Goal: Find specific page/section: Find specific page/section

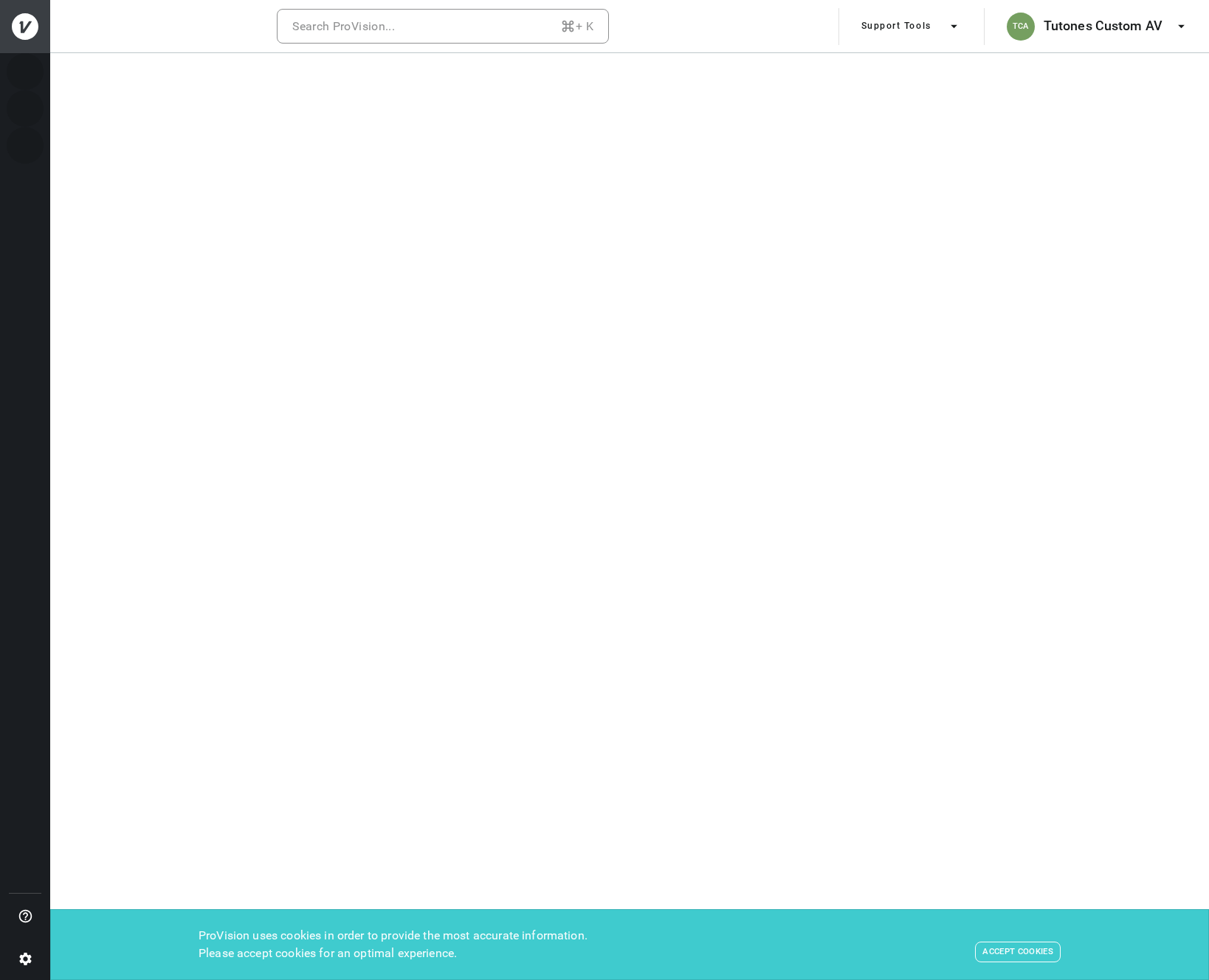
click at [34, 31] on icon at bounding box center [25, 26] width 26 height 26
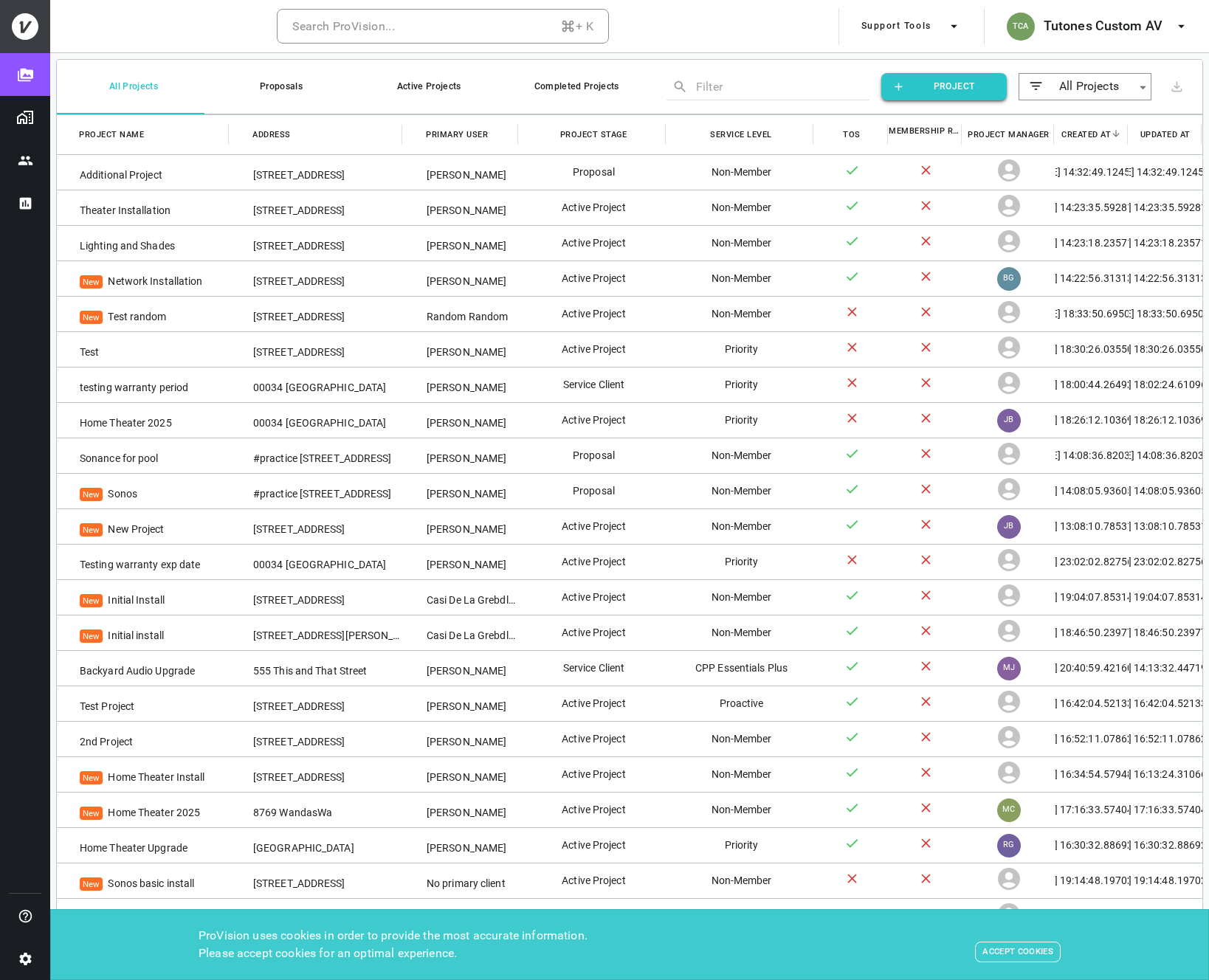
click at [27, 34] on icon at bounding box center [25, 26] width 26 height 26
click at [32, 955] on icon "Settings" at bounding box center [25, 959] width 16 height 16
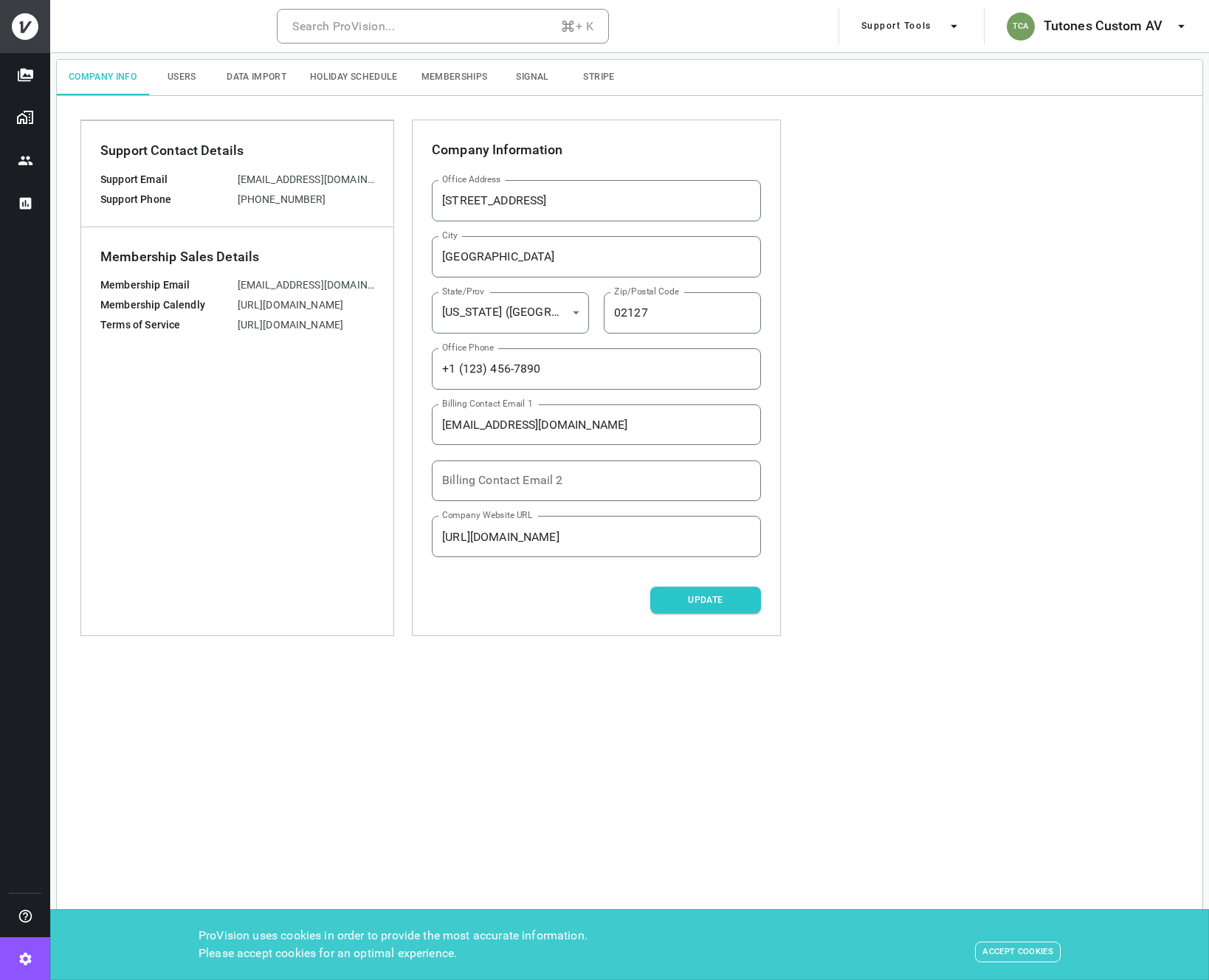
click at [30, 28] on icon at bounding box center [25, 26] width 26 height 26
click at [1093, 12] on button "TCA Tutones Custom AV" at bounding box center [1097, 26] width 194 height 37
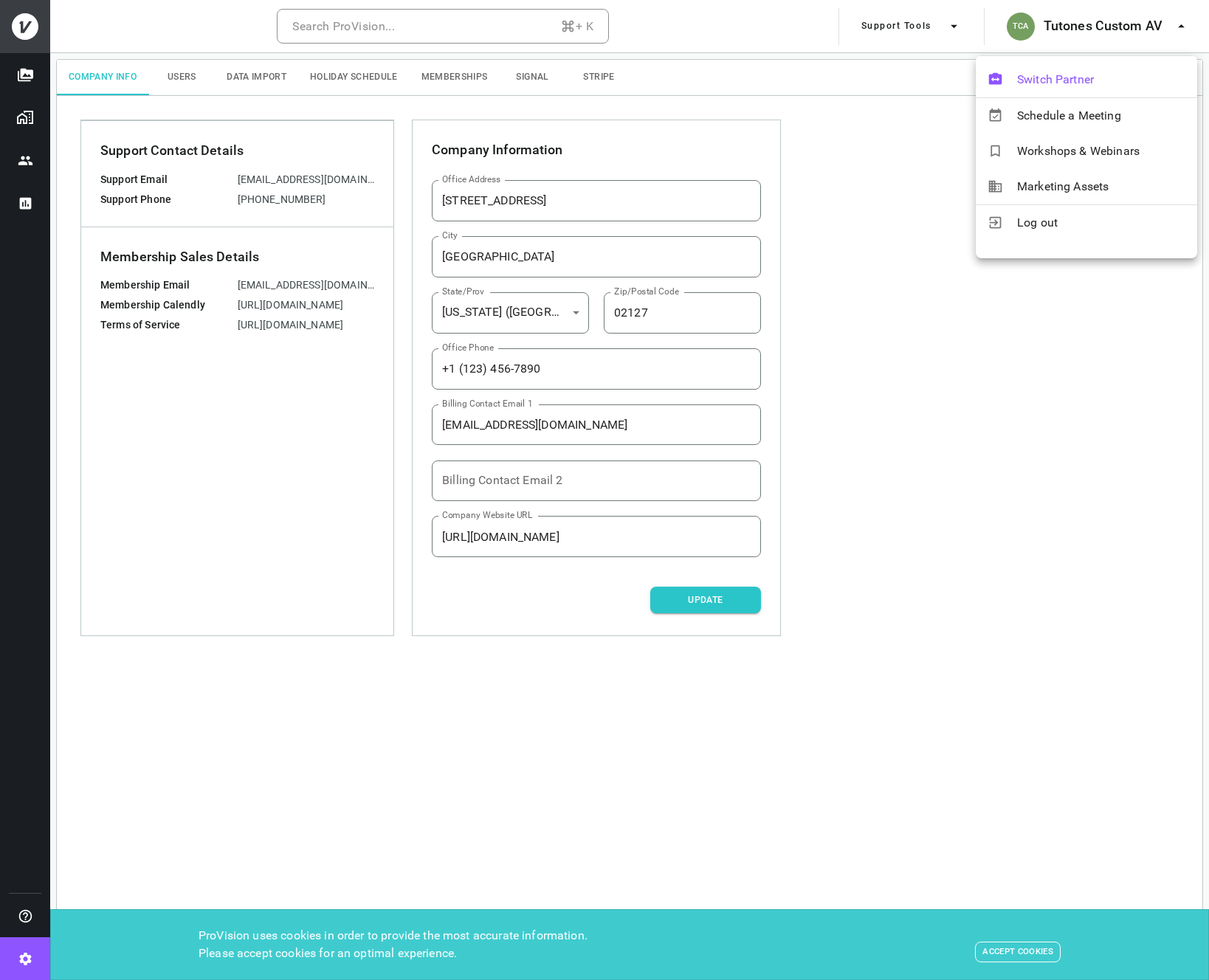
click at [1075, 72] on span "Switch Partner" at bounding box center [1101, 80] width 168 height 18
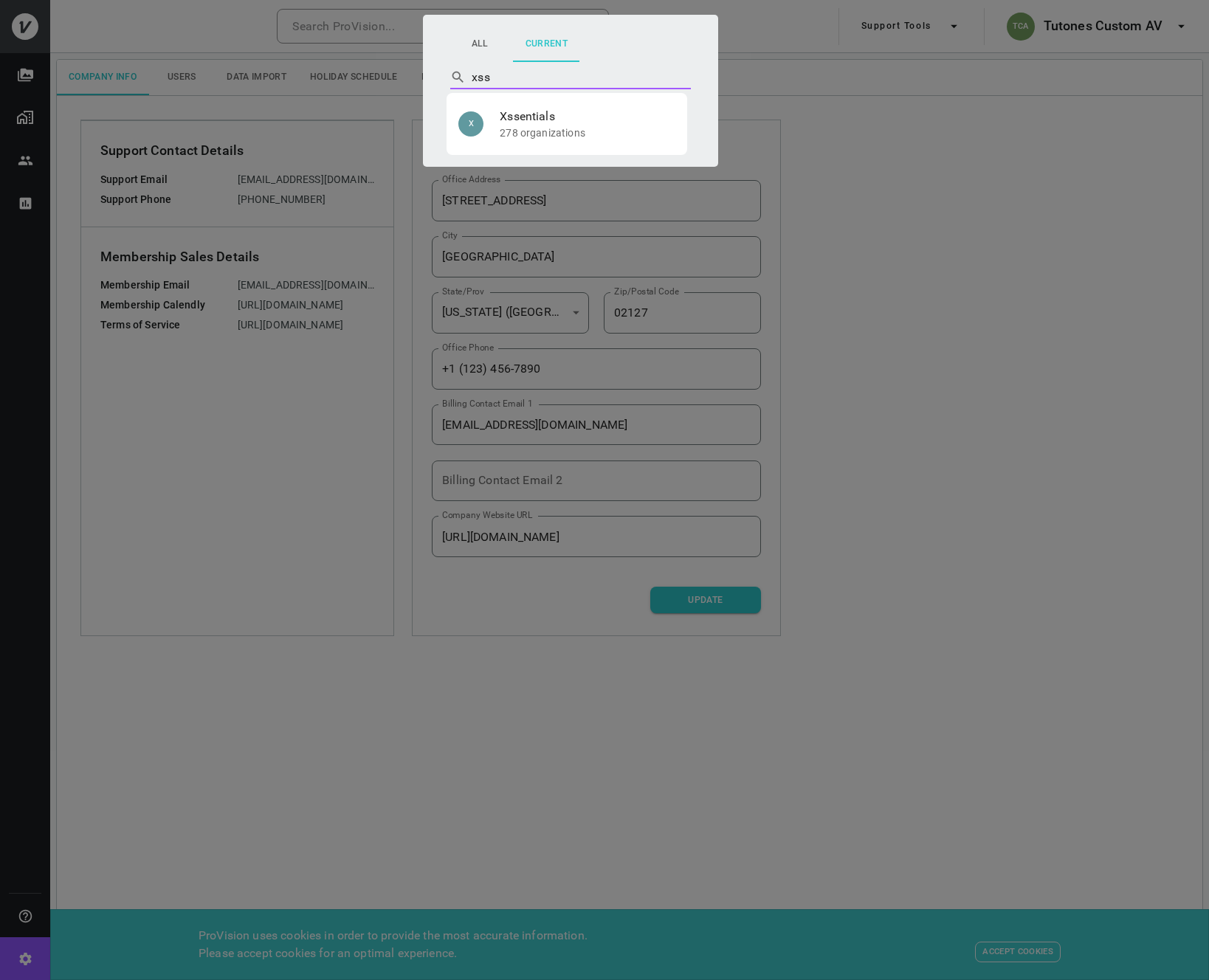
type input "xsse"
click at [505, 134] on p "278 organizations" at bounding box center [587, 133] width 176 height 15
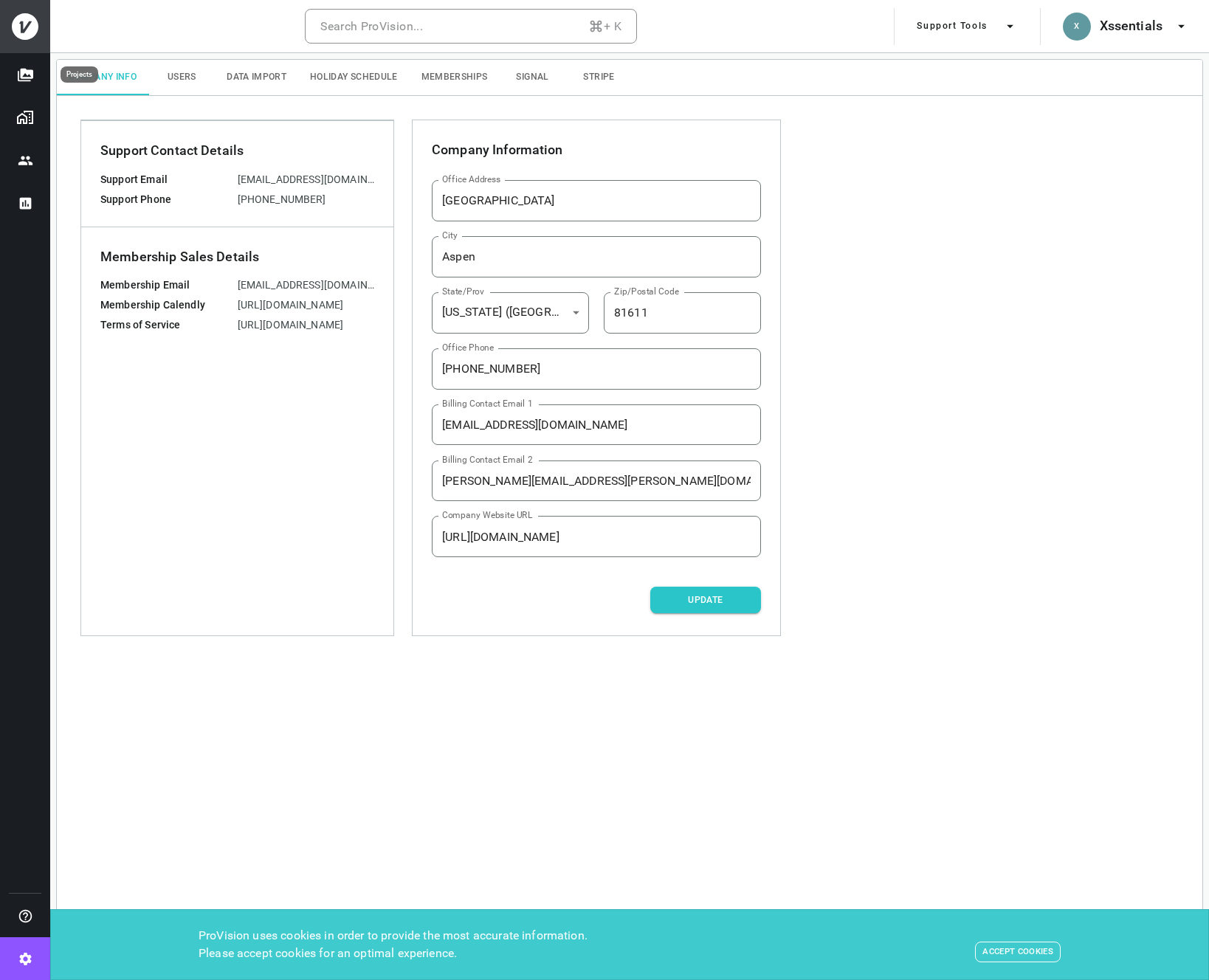
click at [21, 81] on icon "Projects" at bounding box center [25, 75] width 16 height 16
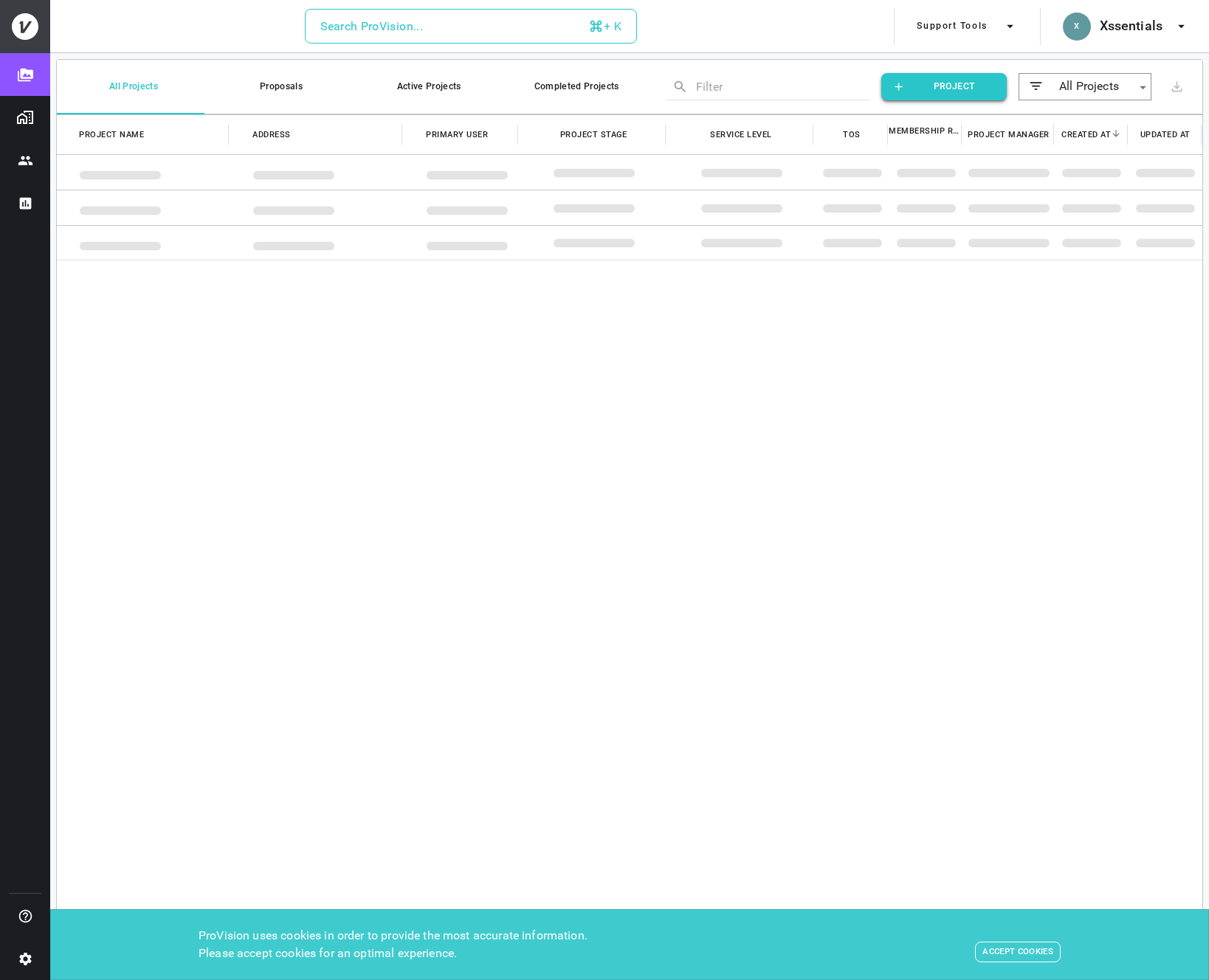
click at [427, 24] on button "Search ProVision... + K" at bounding box center [471, 26] width 332 height 35
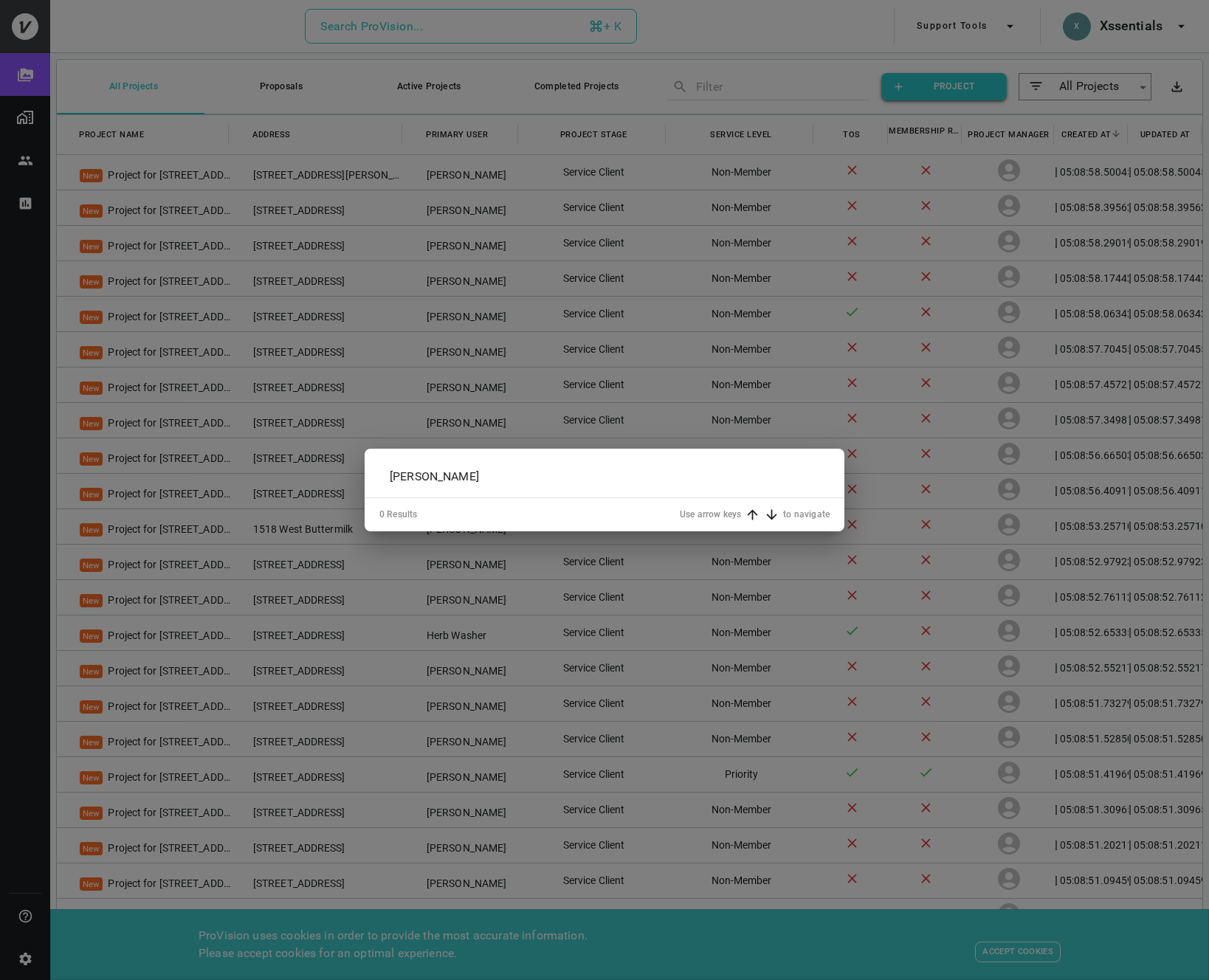
type input "[PERSON_NAME]"
click at [408, 30] on div "[PERSON_NAME] ​ 0 Results Use arrow keys to navigate" at bounding box center [604, 490] width 1209 height 980
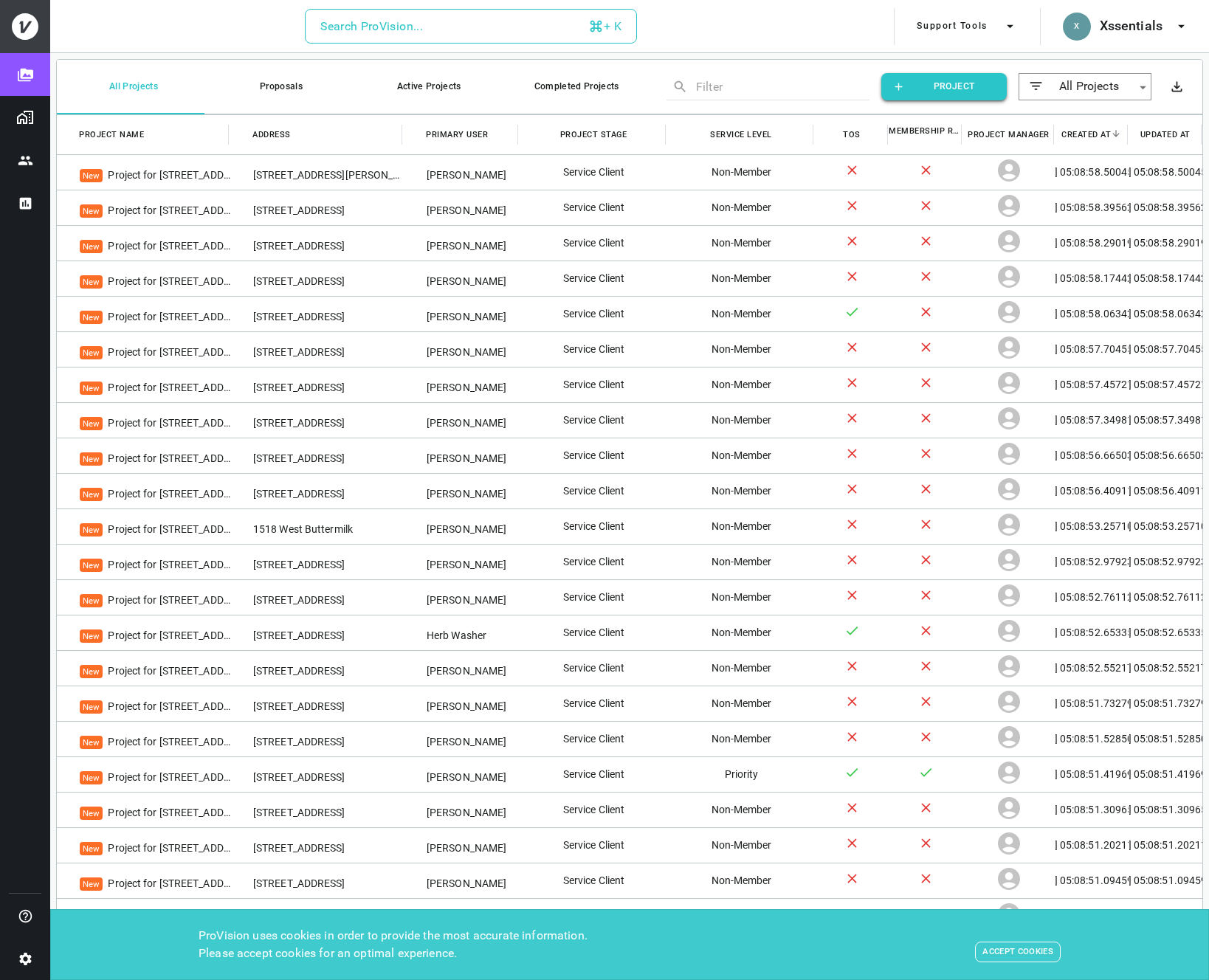
click at [399, 22] on div "Search ProVision..." at bounding box center [372, 26] width 103 height 21
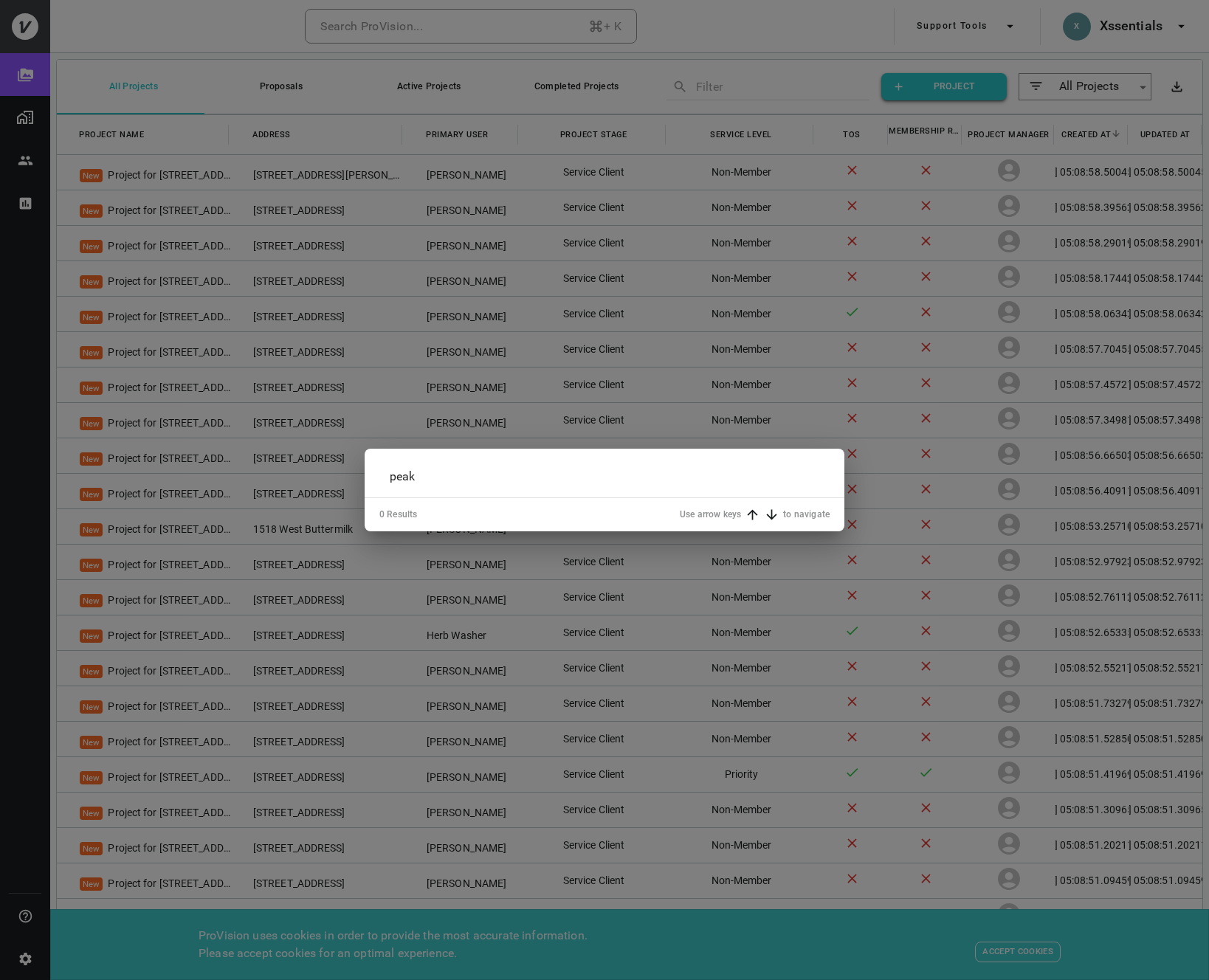
type input "peak"
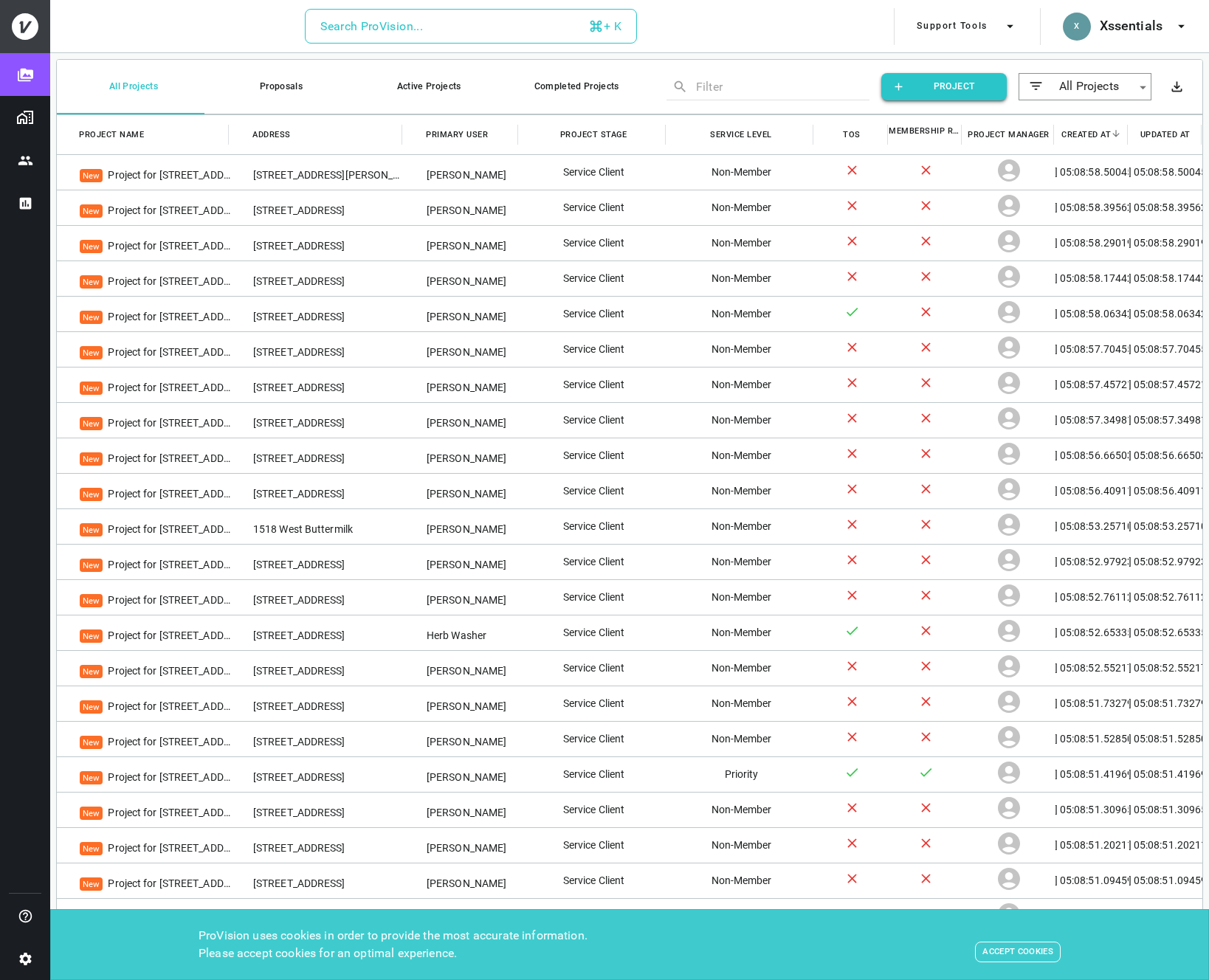
click at [434, 25] on button "Search ProVision... + K" at bounding box center [471, 26] width 332 height 35
click at [570, 80] on button "Completed Projects" at bounding box center [573, 86] width 148 height 55
type input "completed"
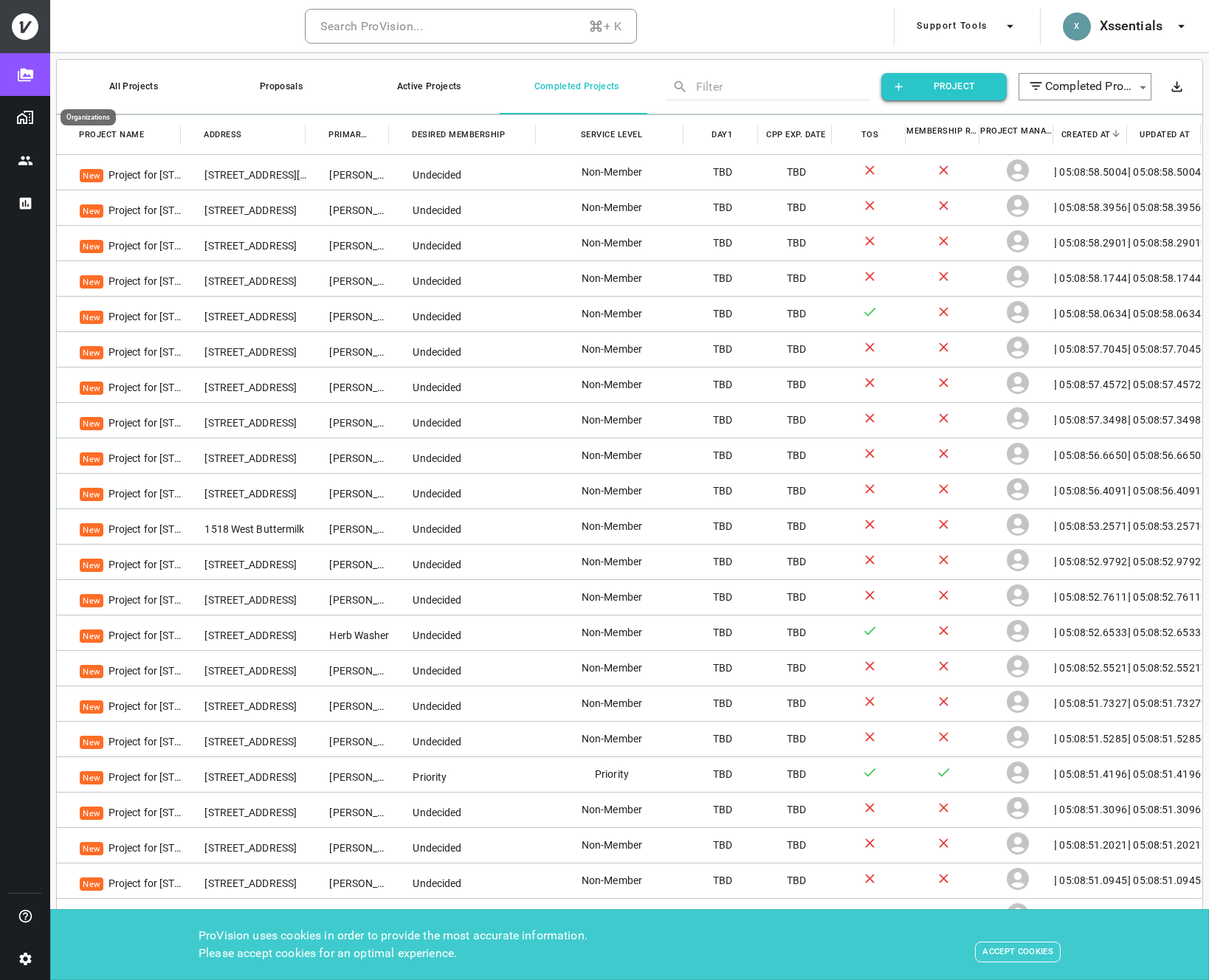
click at [29, 116] on img "Organizations" at bounding box center [25, 117] width 18 height 18
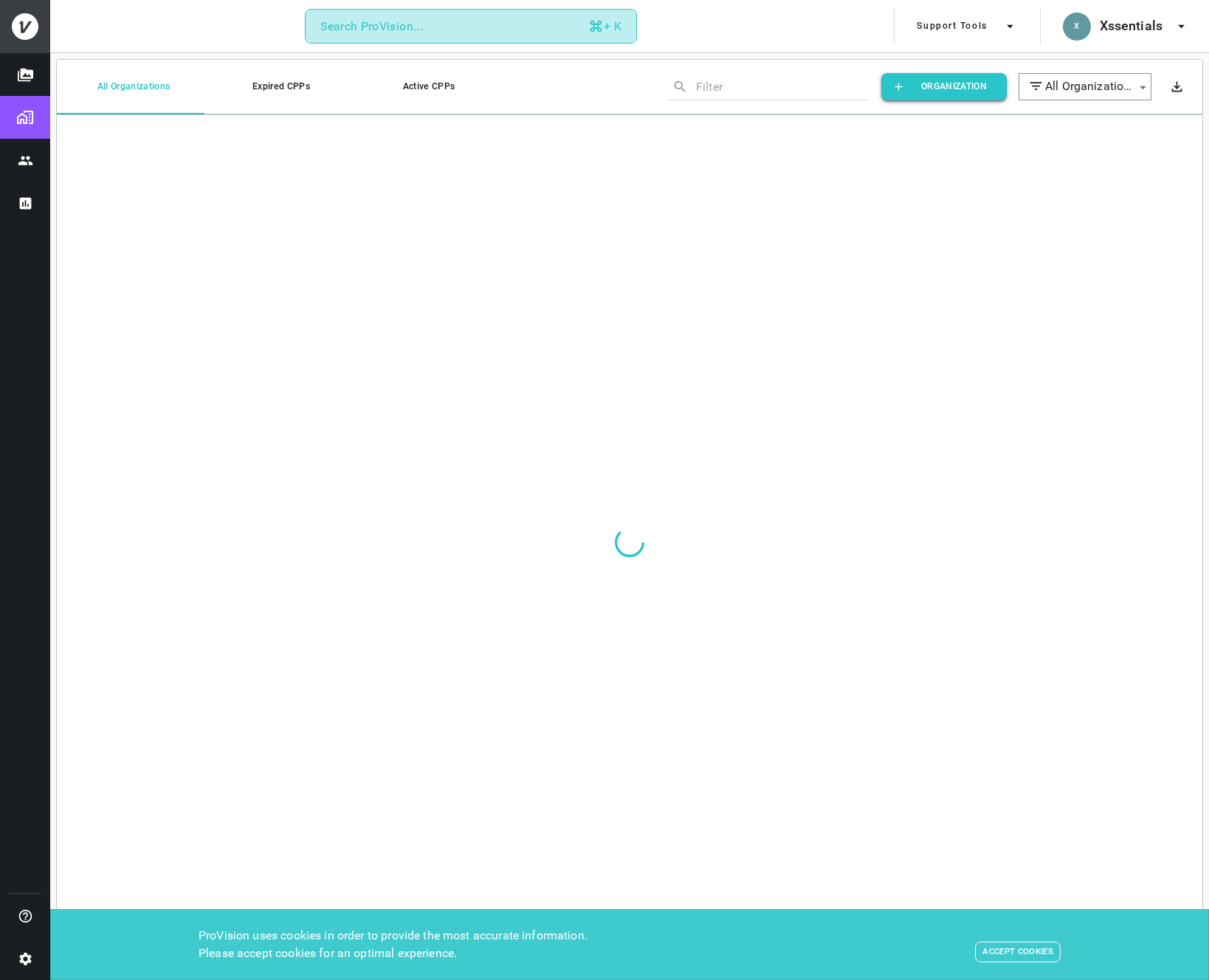
click at [387, 34] on div "Search ProVision..." at bounding box center [372, 26] width 103 height 21
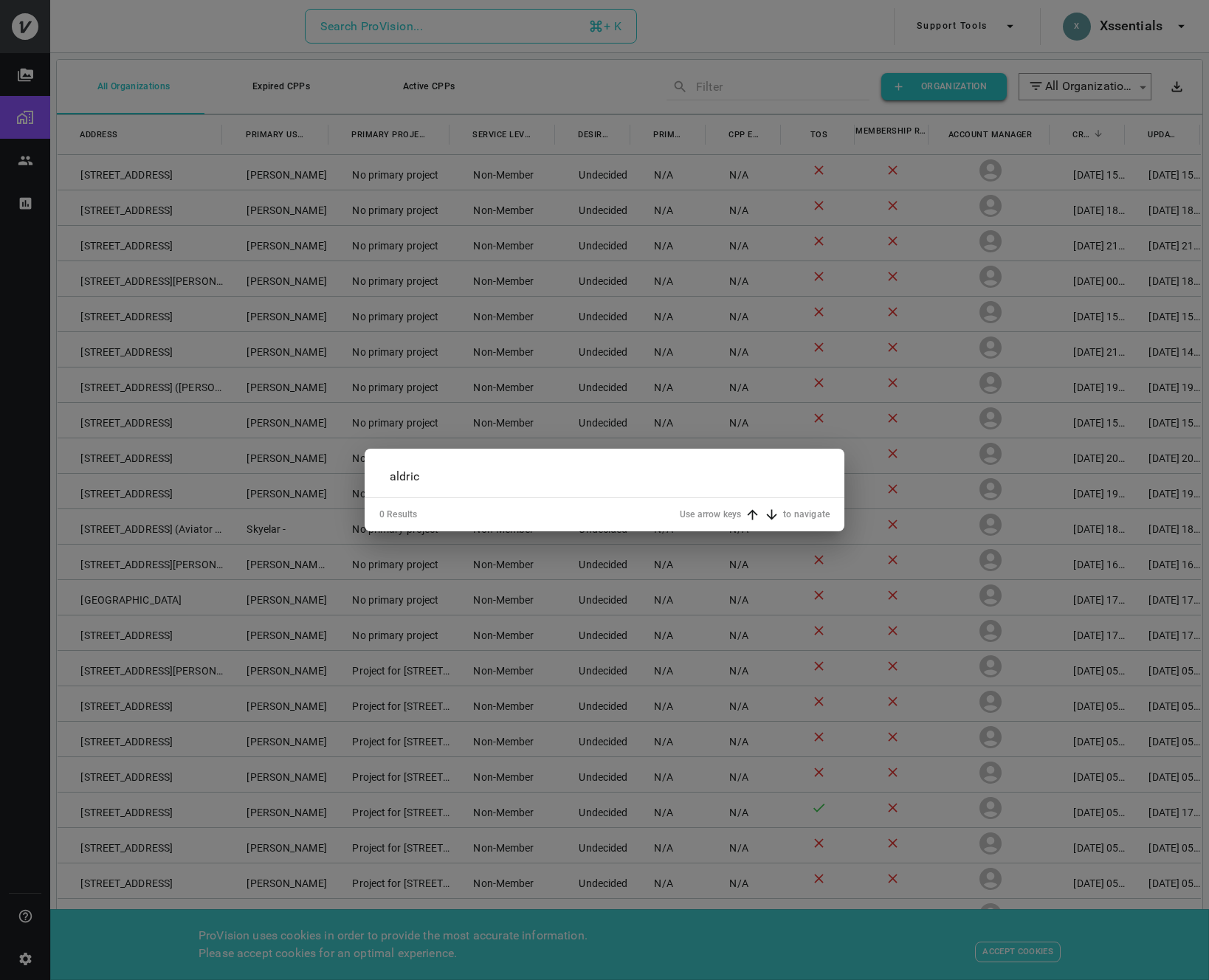
type input "aldrich"
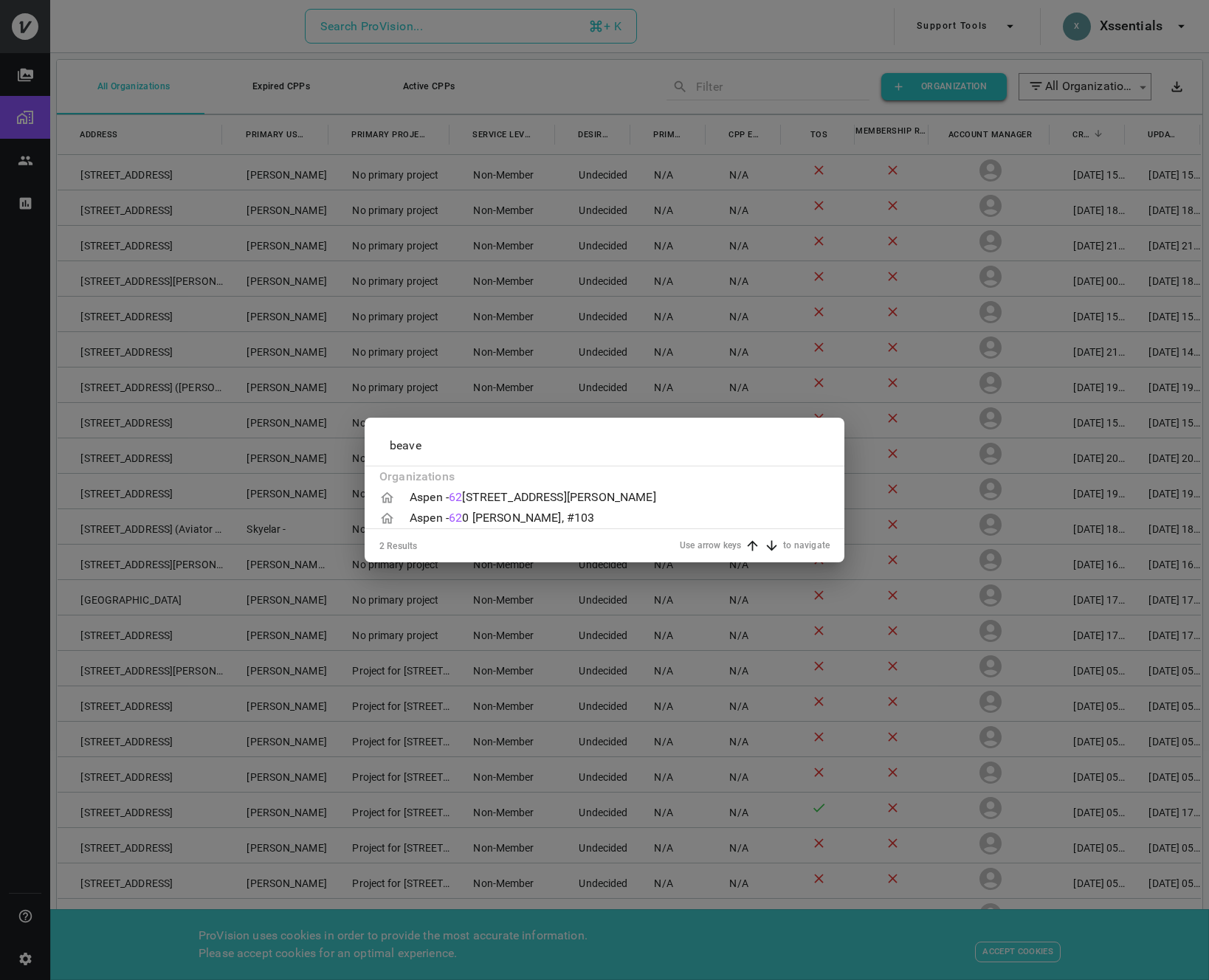
type input "beaver"
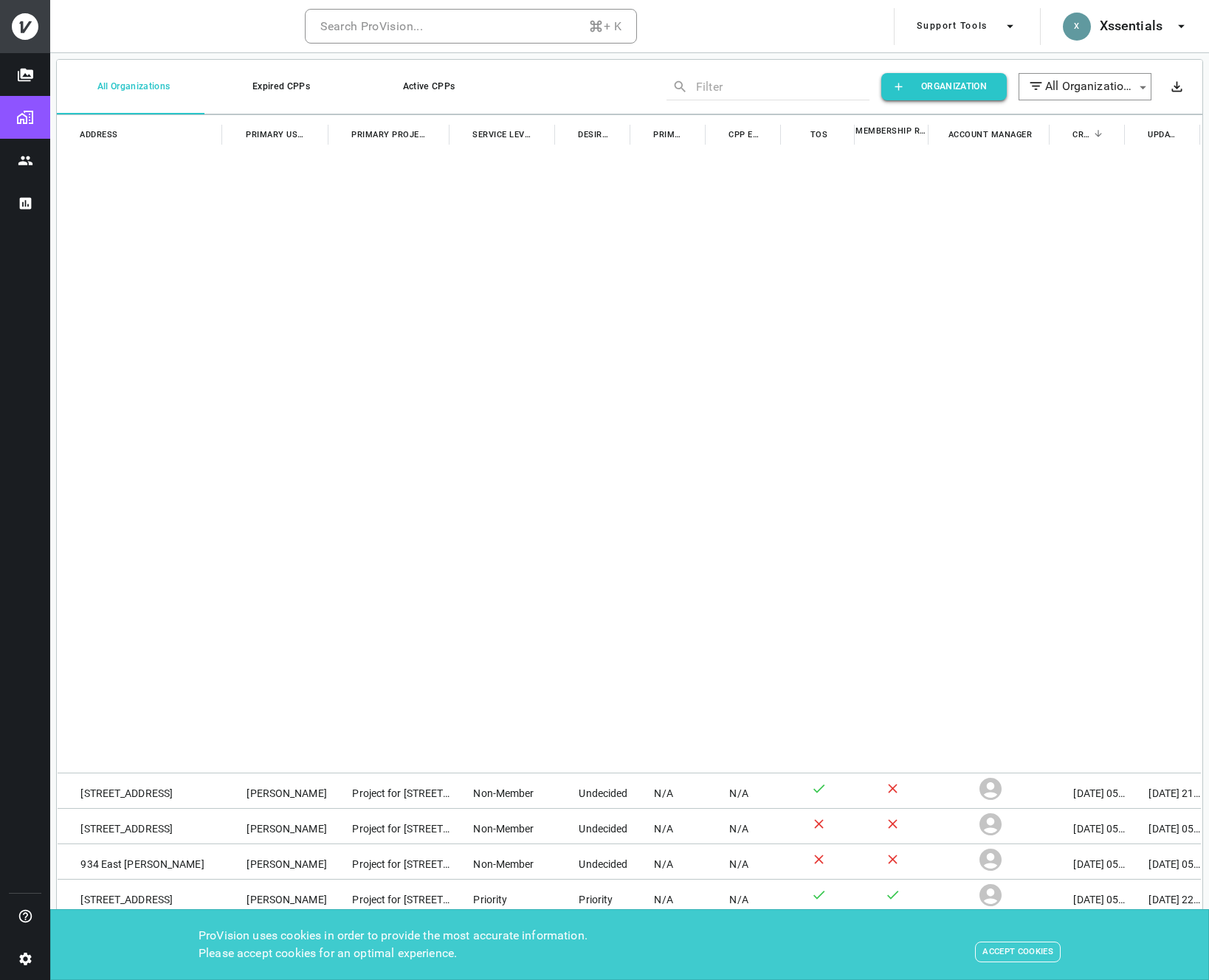
scroll to position [9027, 0]
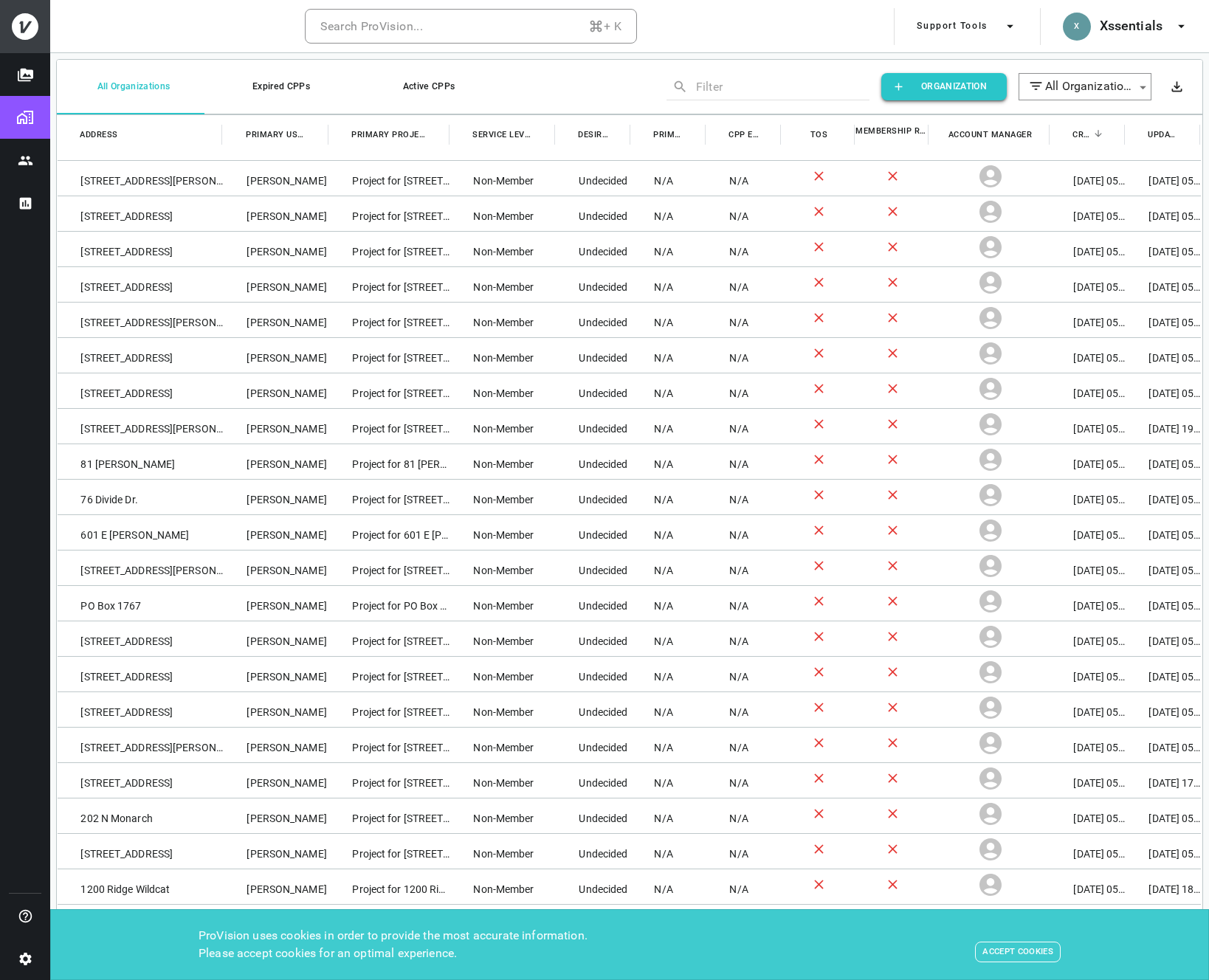
click at [1031, 950] on button "Accept Cookies" at bounding box center [1018, 951] width 85 height 21
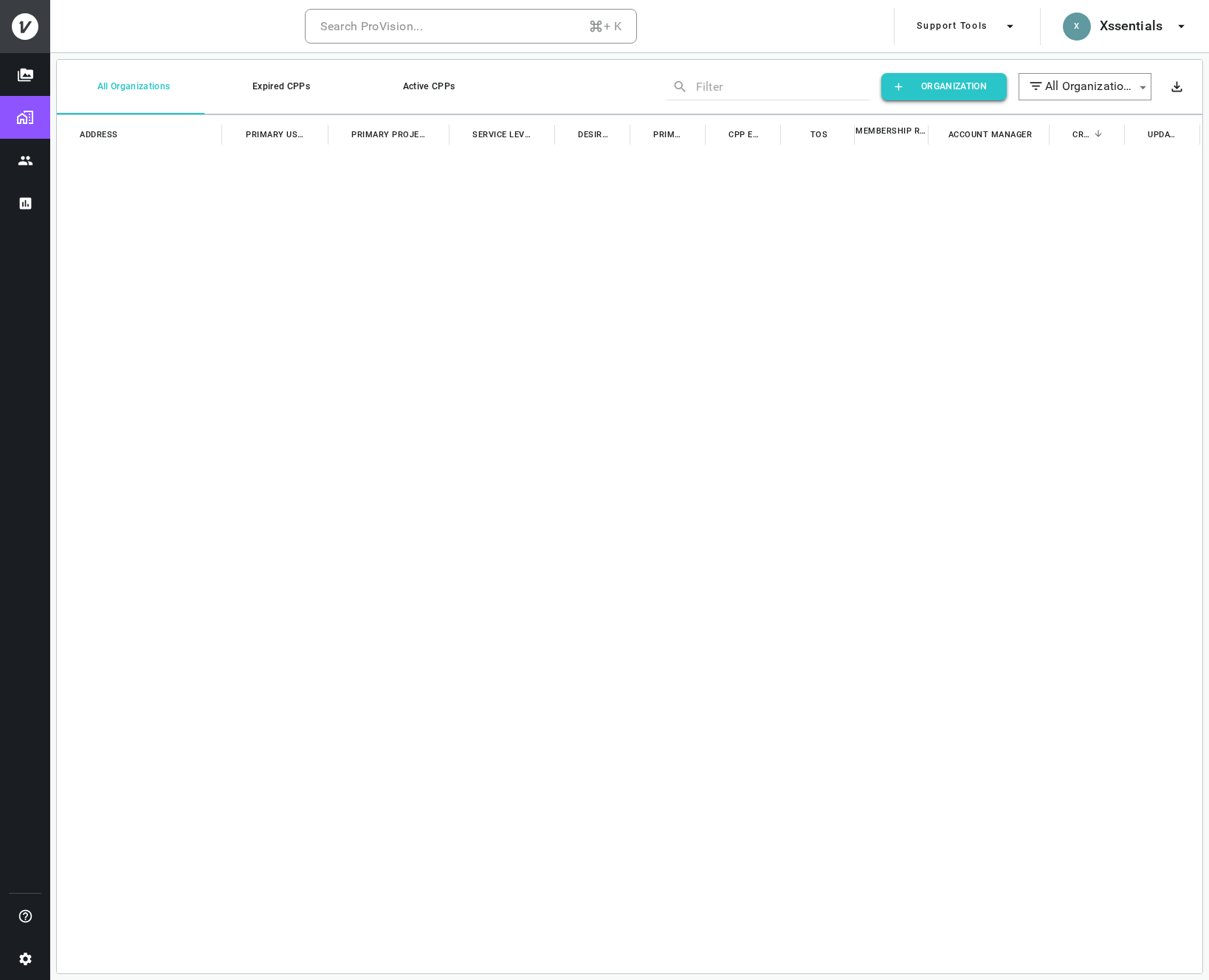
scroll to position [0, 0]
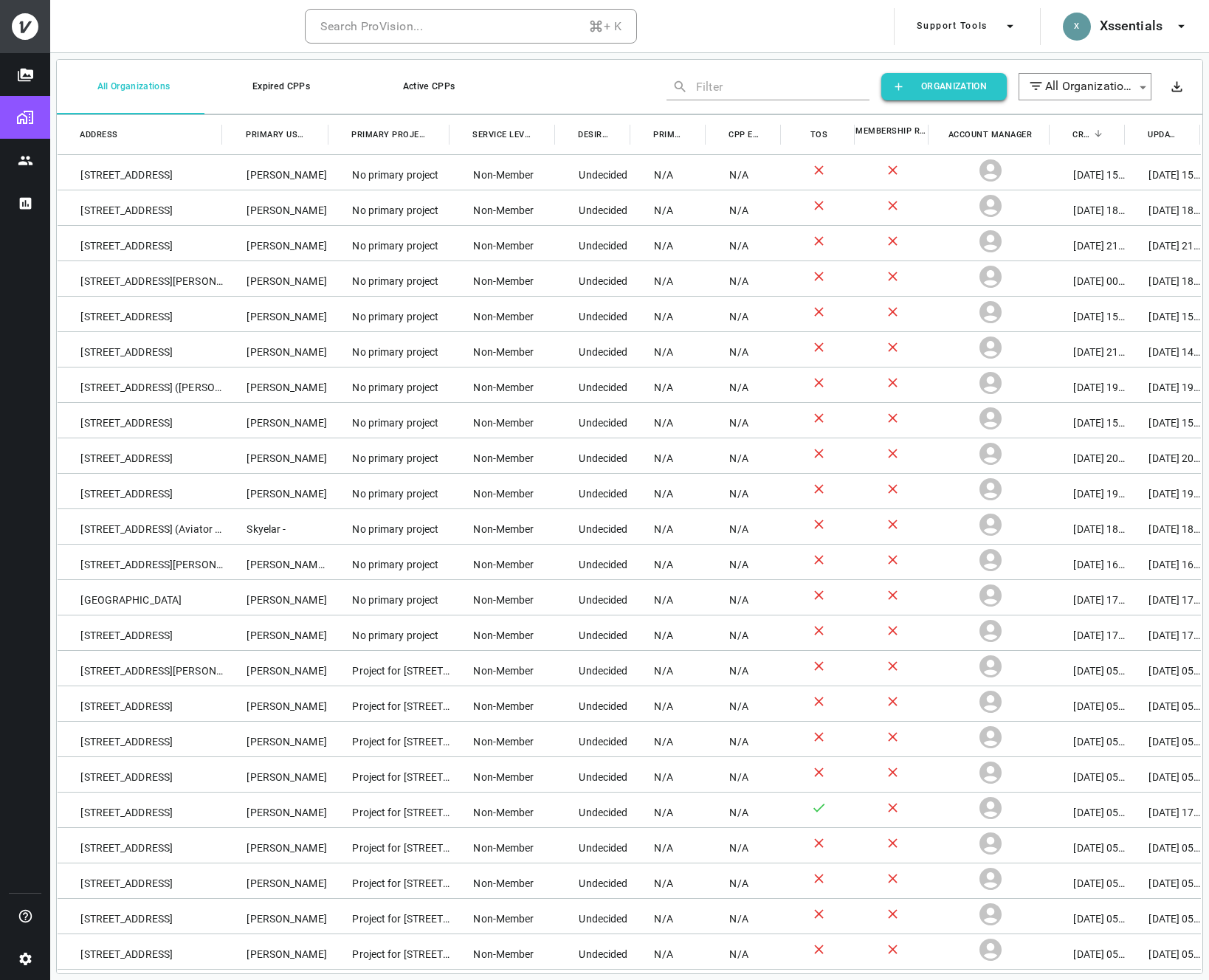
click at [735, 89] on input "text" at bounding box center [772, 87] width 152 height 23
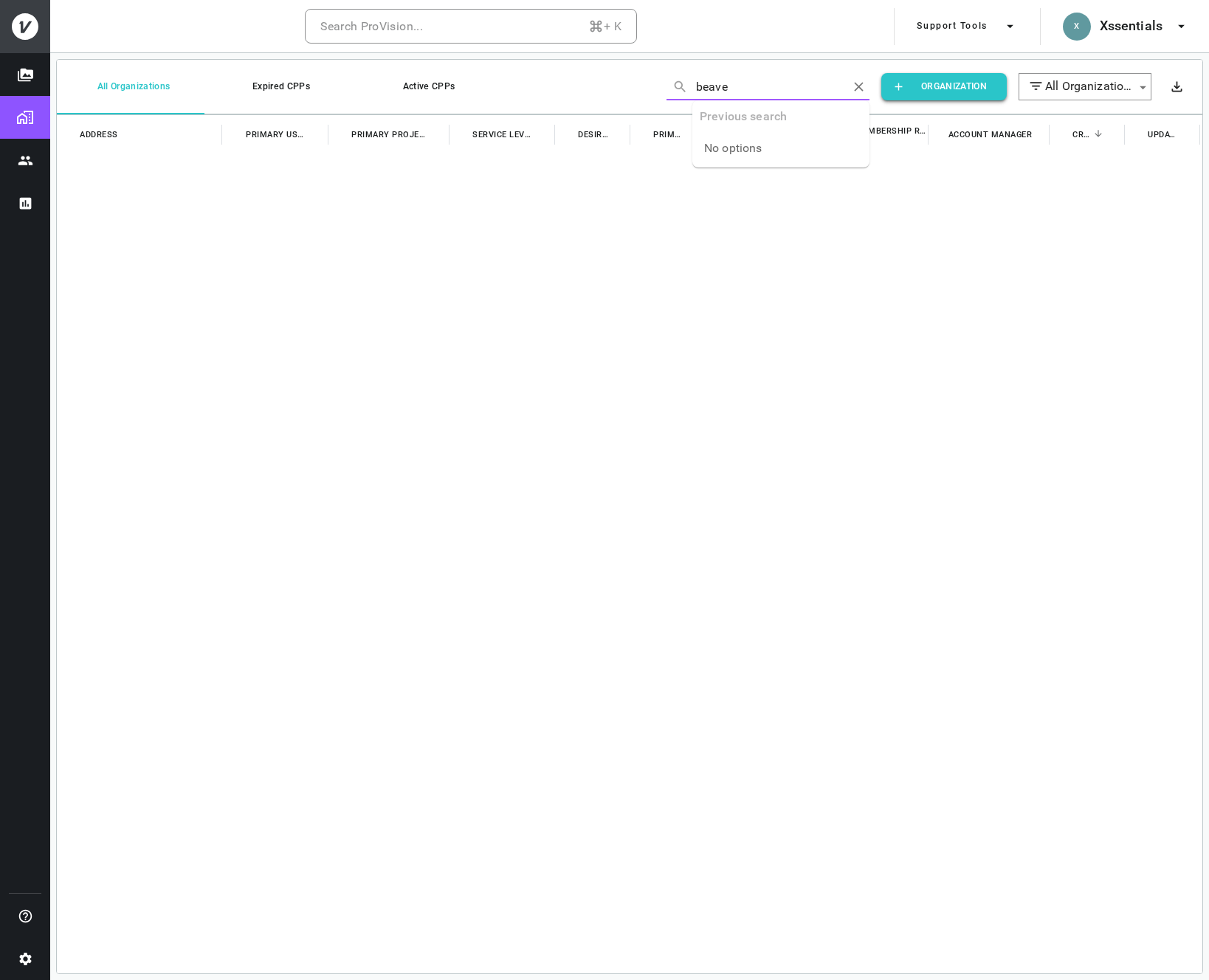
type input "beaver"
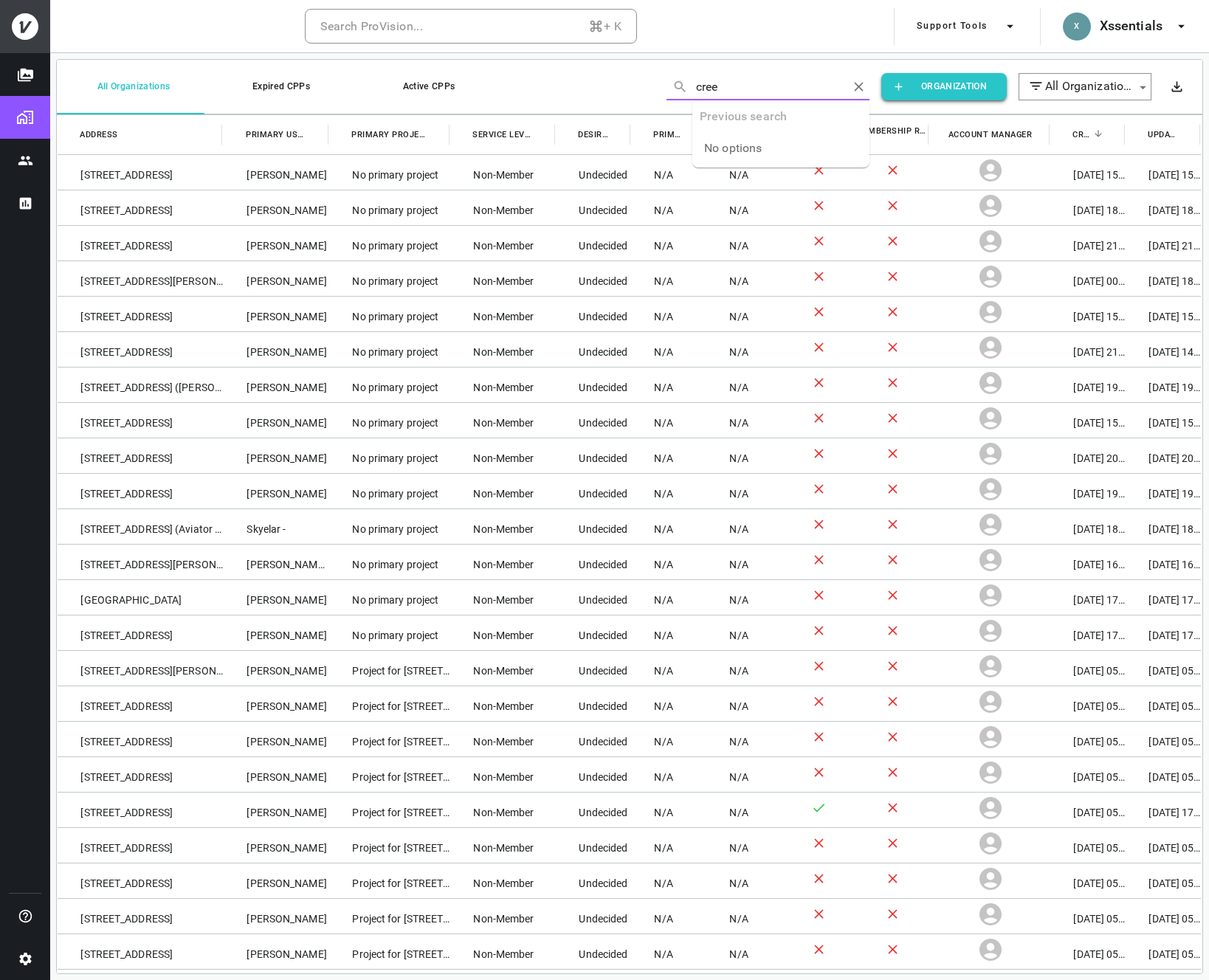
type input "creek"
click at [16, 160] on button "Users" at bounding box center [25, 160] width 50 height 43
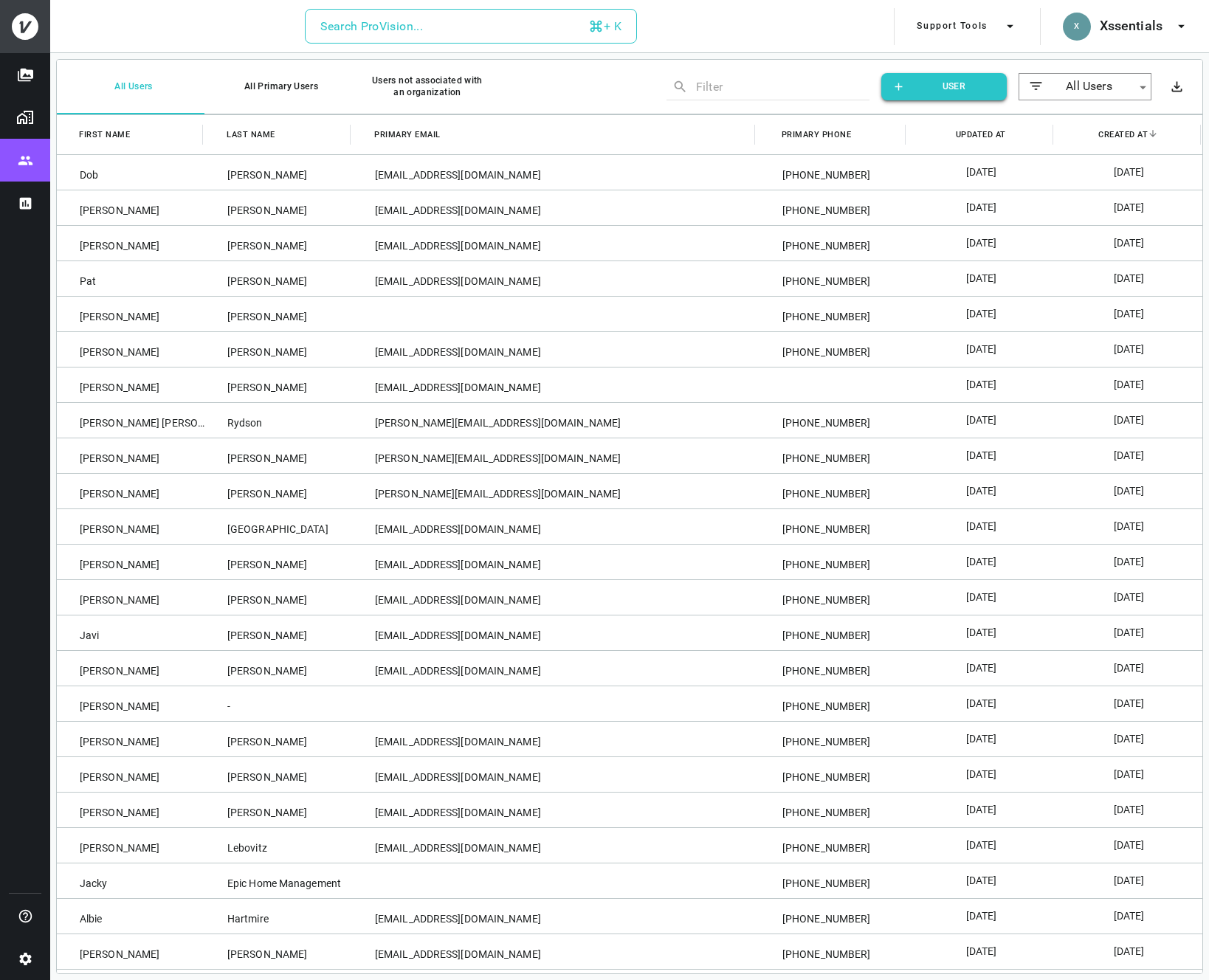
click at [374, 31] on div "Search ProVision..." at bounding box center [372, 26] width 103 height 21
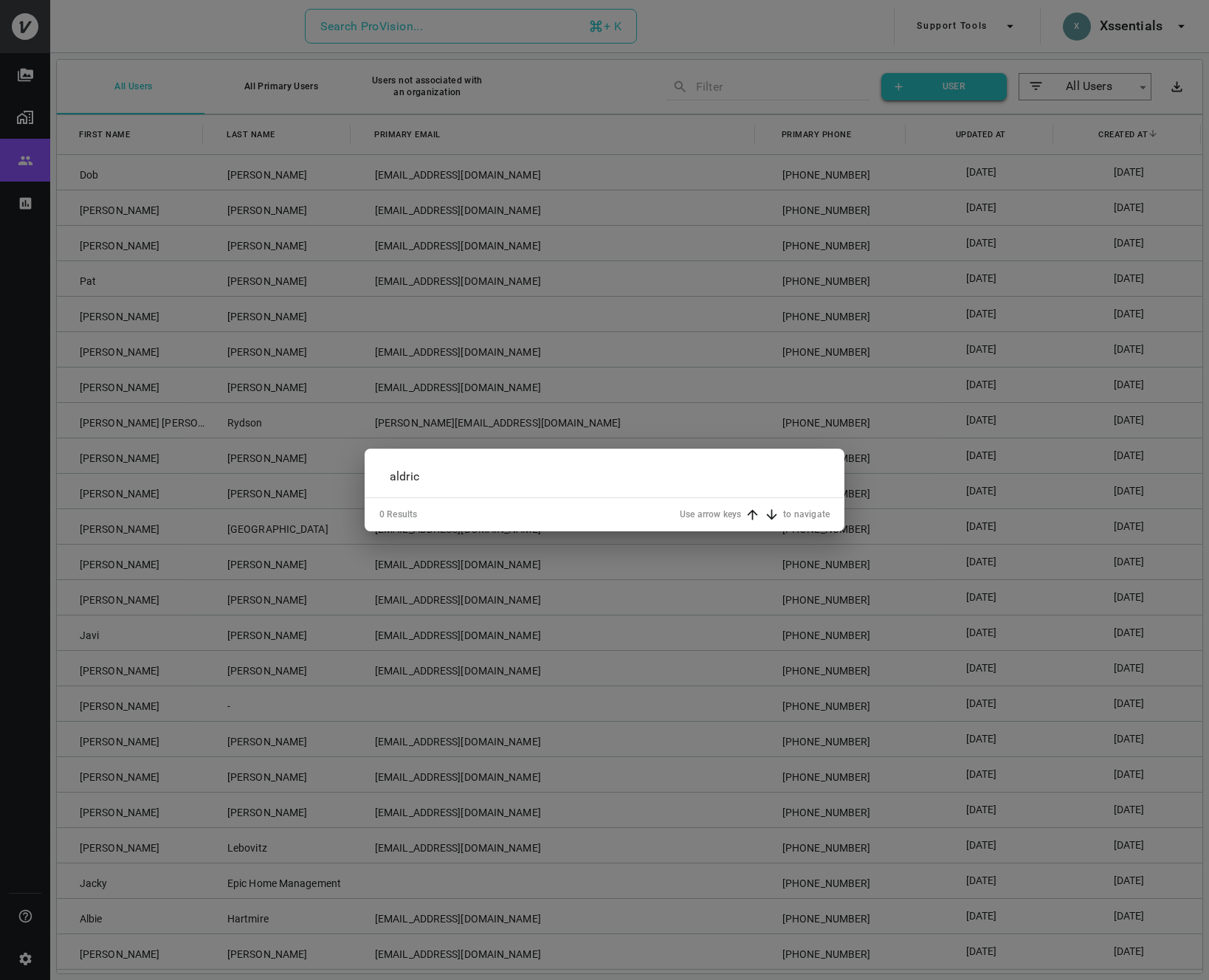
type input "aldrich"
